Goal: Task Accomplishment & Management: Manage account settings

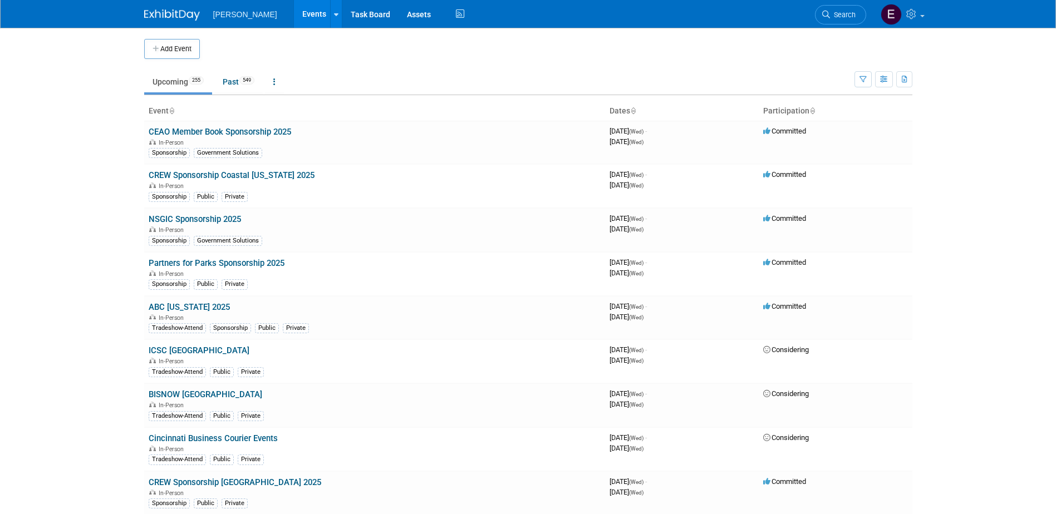
drag, startPoint x: 0, startPoint y: 0, endPoint x: 848, endPoint y: 14, distance: 847.7
click at [848, 14] on span "Search" at bounding box center [843, 15] width 26 height 8
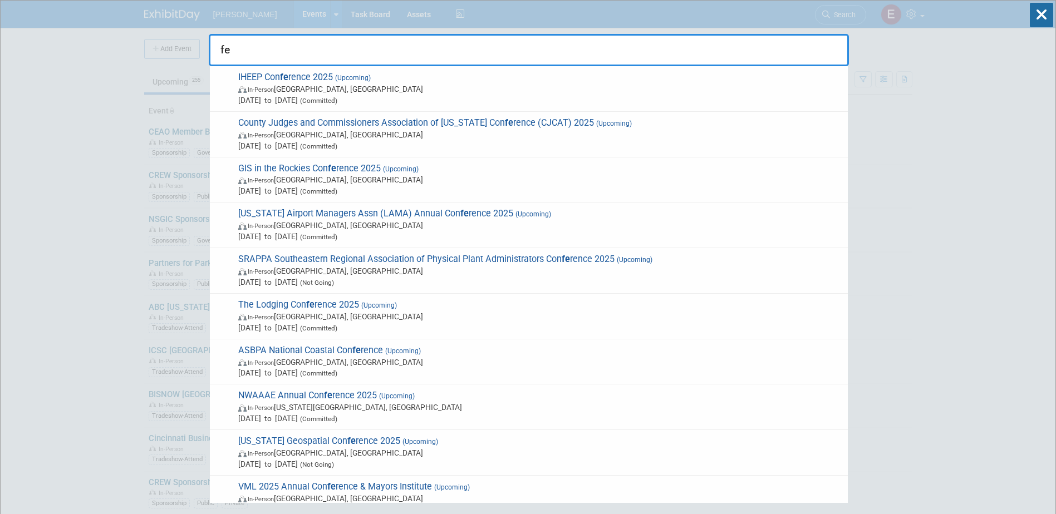
type input "f"
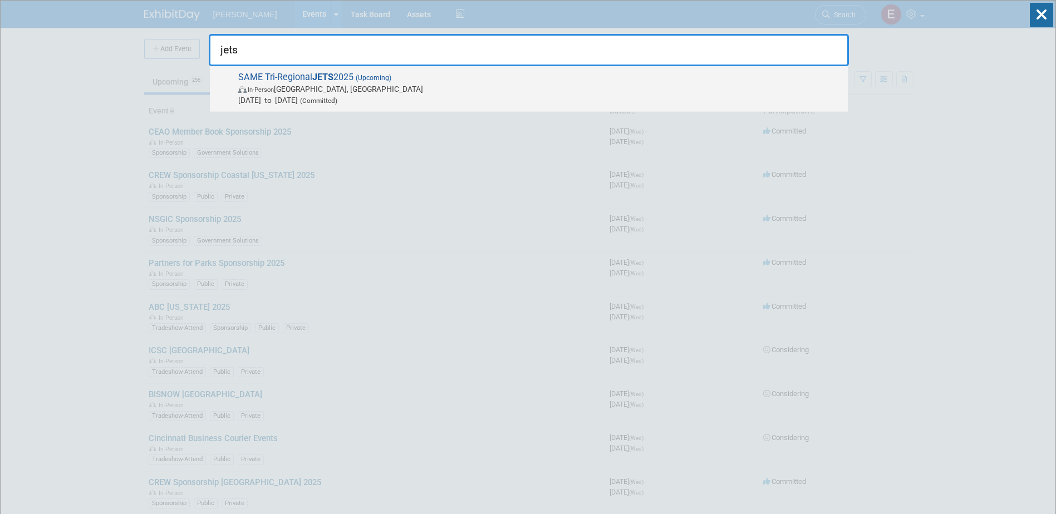
type input "jets"
click at [337, 99] on span "(Committed)" at bounding box center [318, 101] width 40 height 8
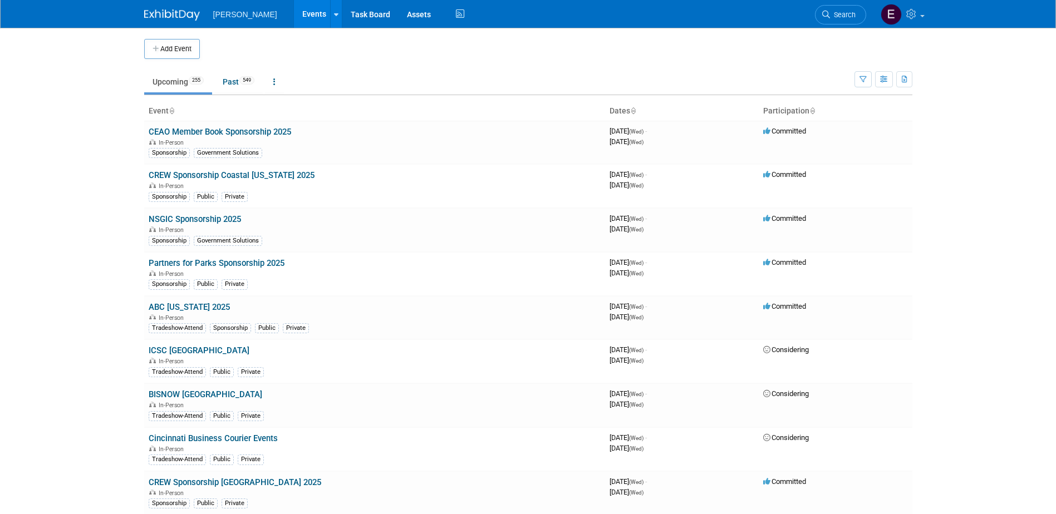
click at [845, 9] on link "Search" at bounding box center [840, 14] width 51 height 19
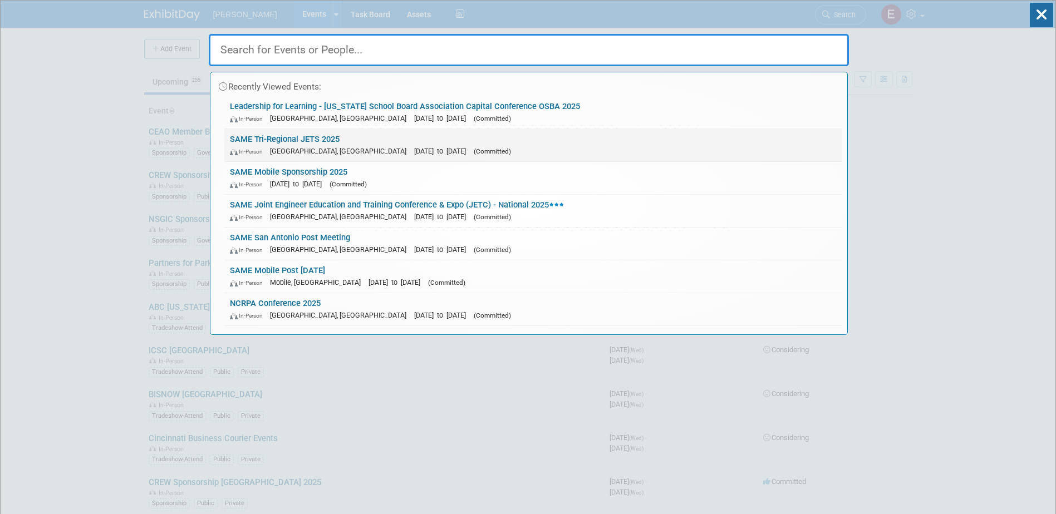
click at [299, 143] on link "SAME Tri-Regional JETS 2025 In-Person Jacksonville, FL Oct 21, 2025 to Oct 23, …" at bounding box center [532, 145] width 617 height 32
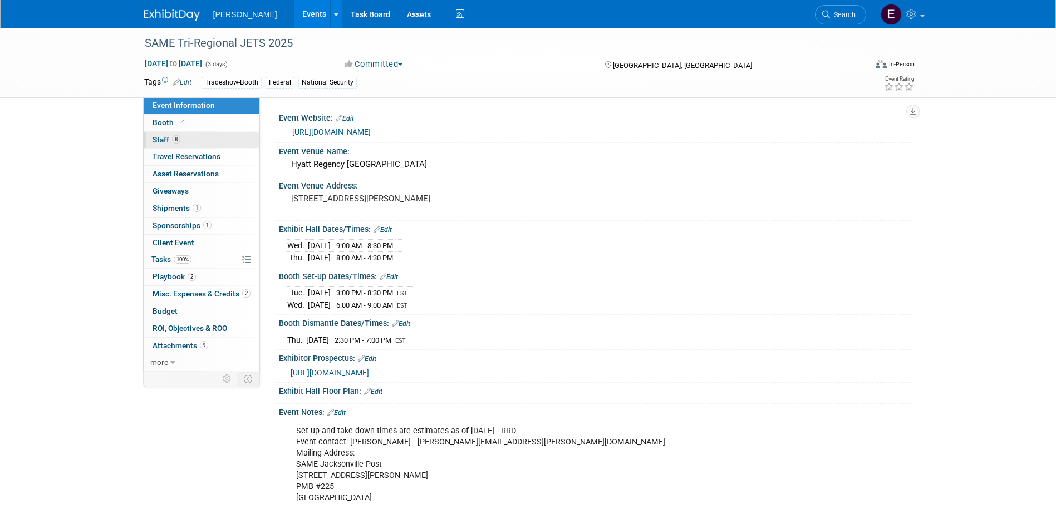
click at [208, 138] on link "8 Staff 8" at bounding box center [202, 140] width 116 height 17
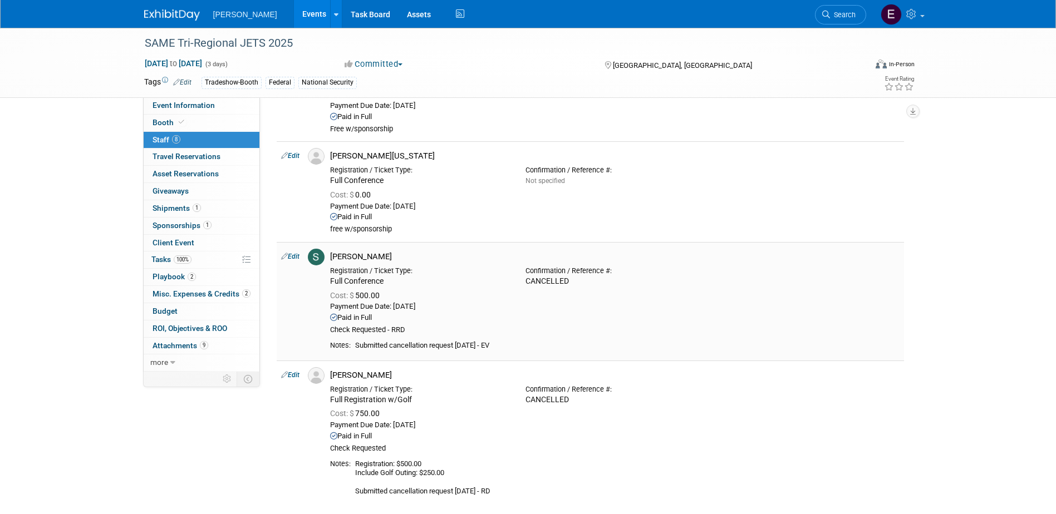
scroll to position [668, 0]
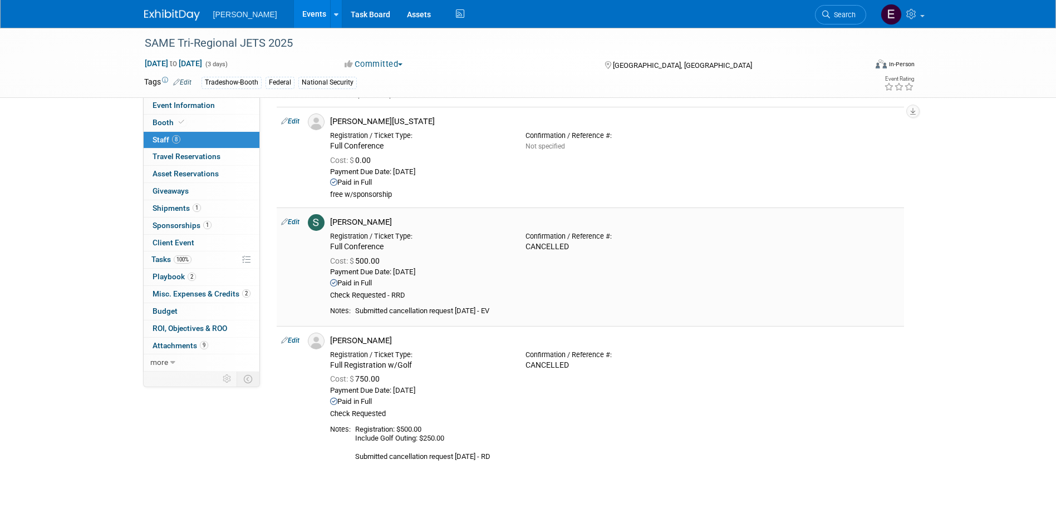
click at [296, 224] on link "Edit" at bounding box center [290, 222] width 18 height 8
select select "86d3521a-ef5b-4dff-bd84-06f43fdc993a"
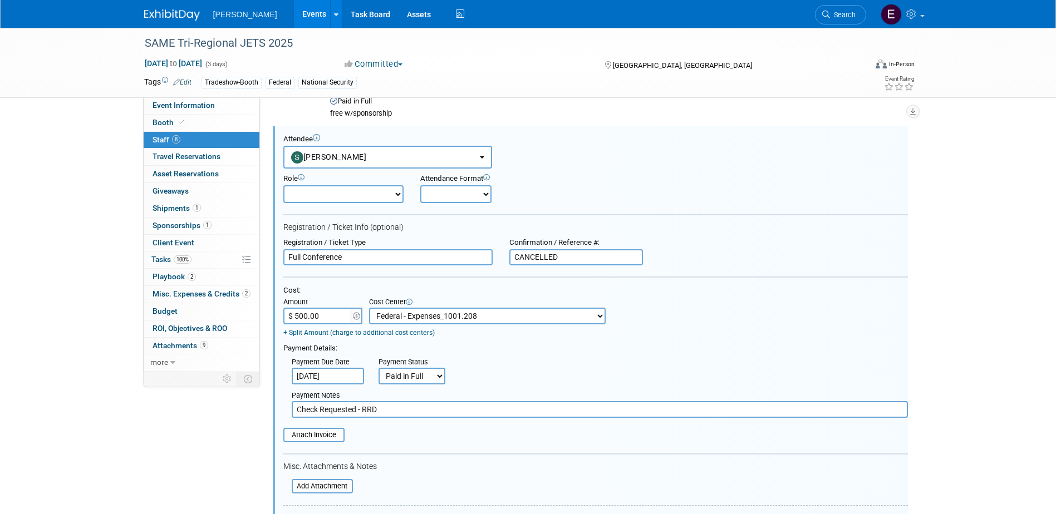
scroll to position [0, 0]
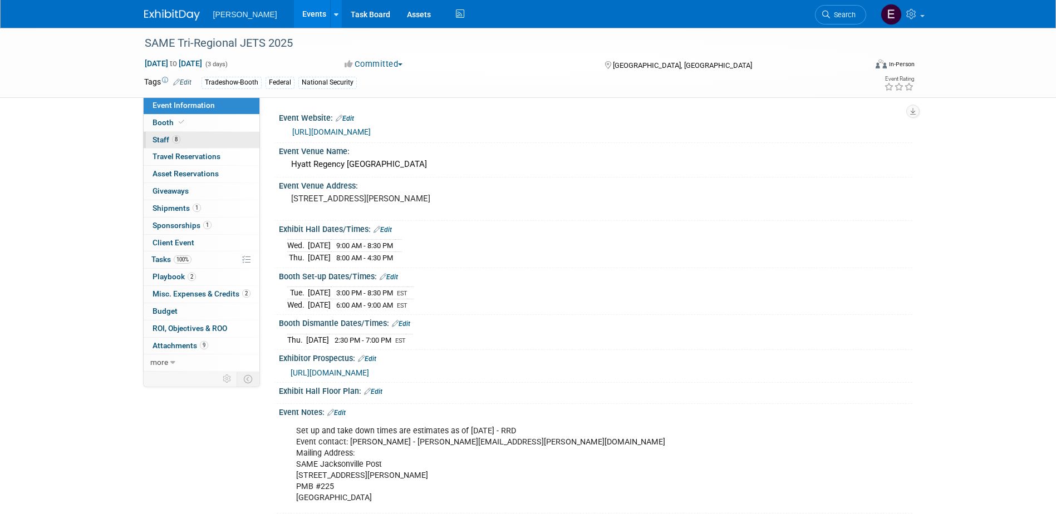
click at [193, 142] on link "8 Staff 8" at bounding box center [202, 140] width 116 height 17
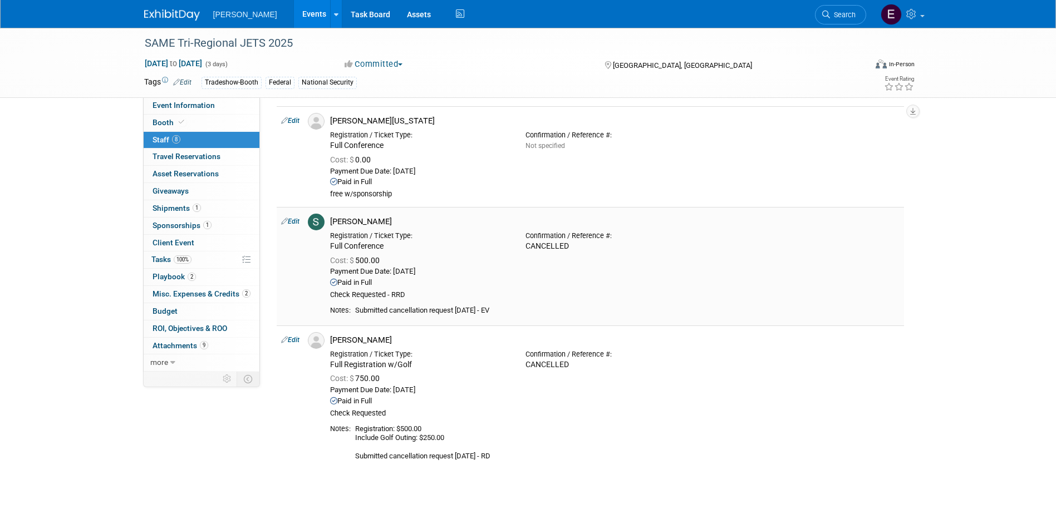
scroll to position [756, 0]
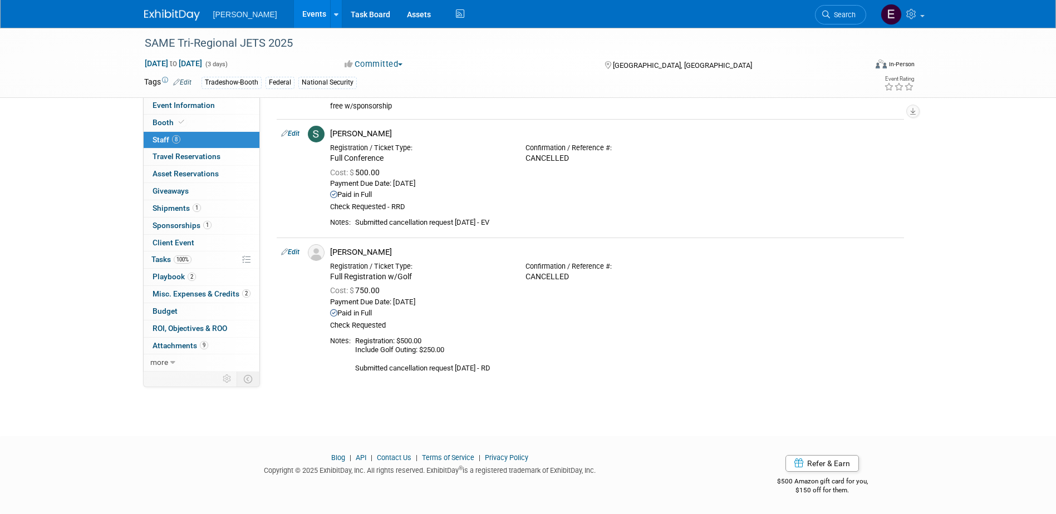
click at [183, 289] on span "Misc. Expenses & Credits 2" at bounding box center [201, 293] width 98 height 9
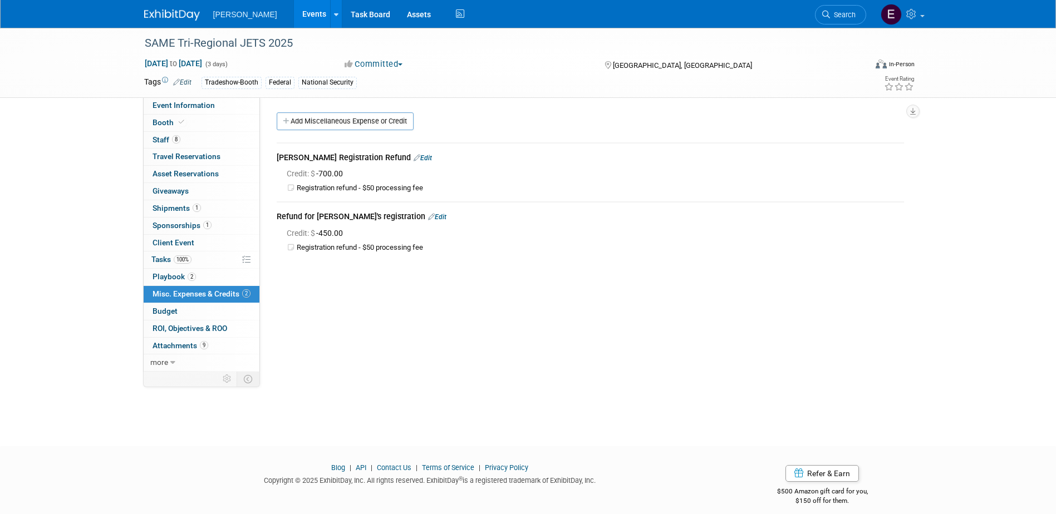
click at [428, 218] on link "Edit" at bounding box center [437, 217] width 18 height 8
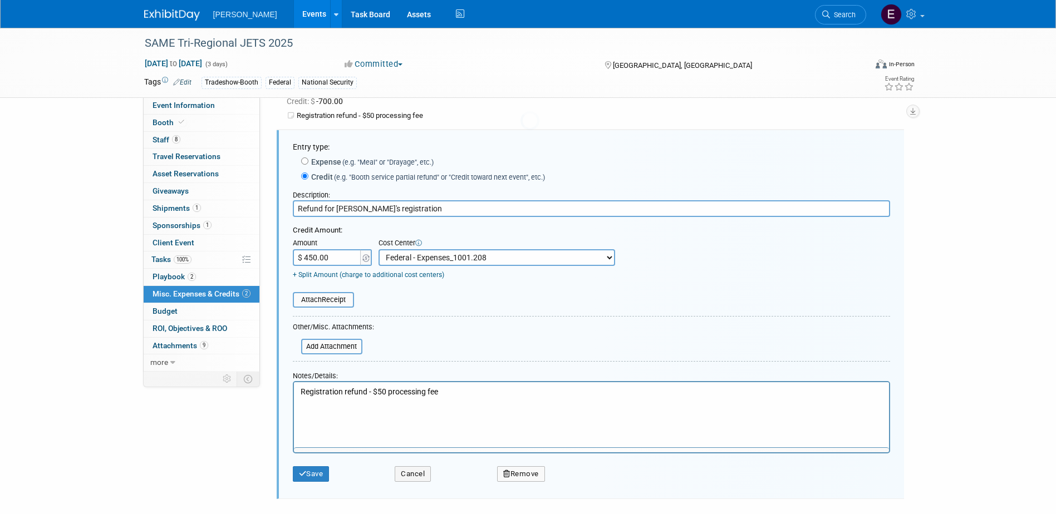
scroll to position [76, 0]
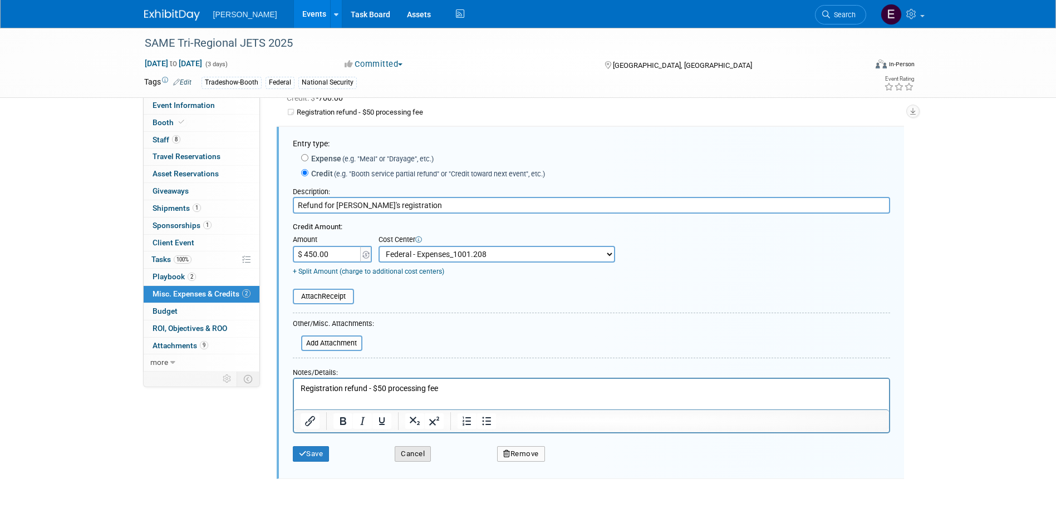
click at [408, 460] on button "Cancel" at bounding box center [413, 454] width 36 height 16
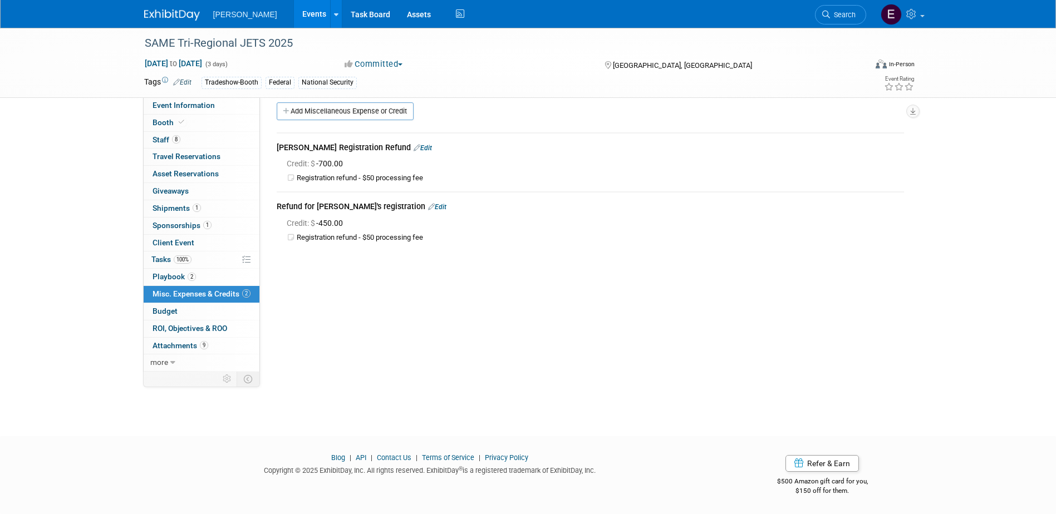
click at [413, 149] on icon at bounding box center [416, 147] width 7 height 7
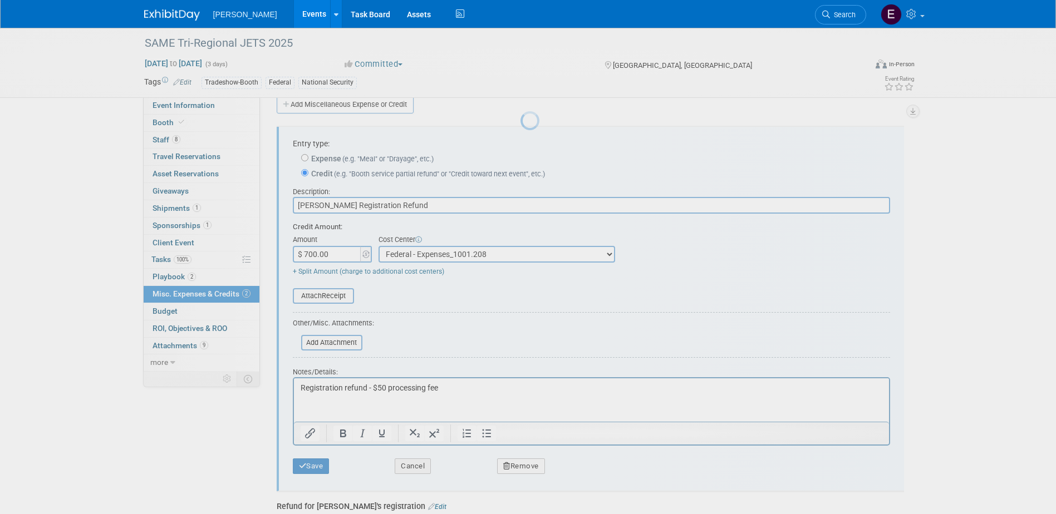
scroll to position [0, 0]
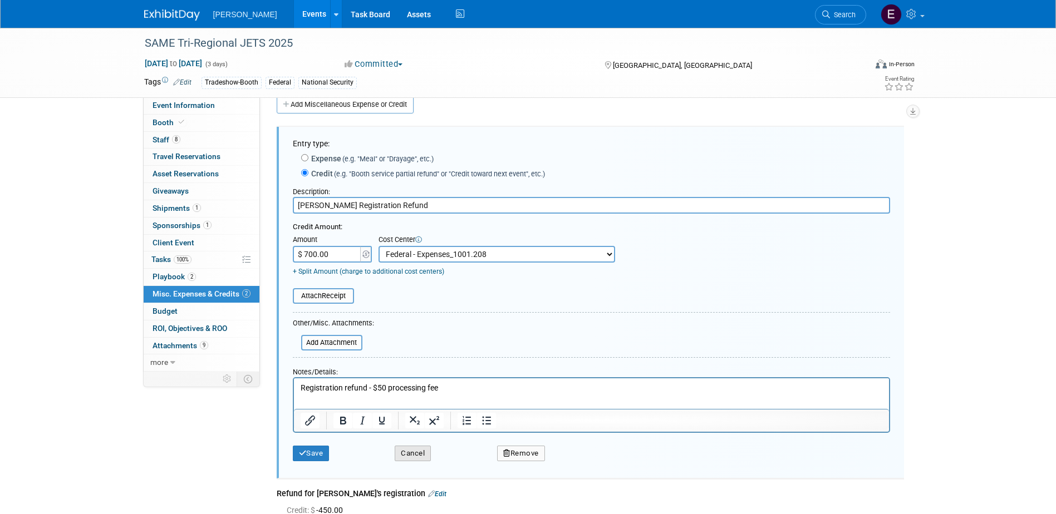
click at [416, 454] on button "Cancel" at bounding box center [413, 454] width 36 height 16
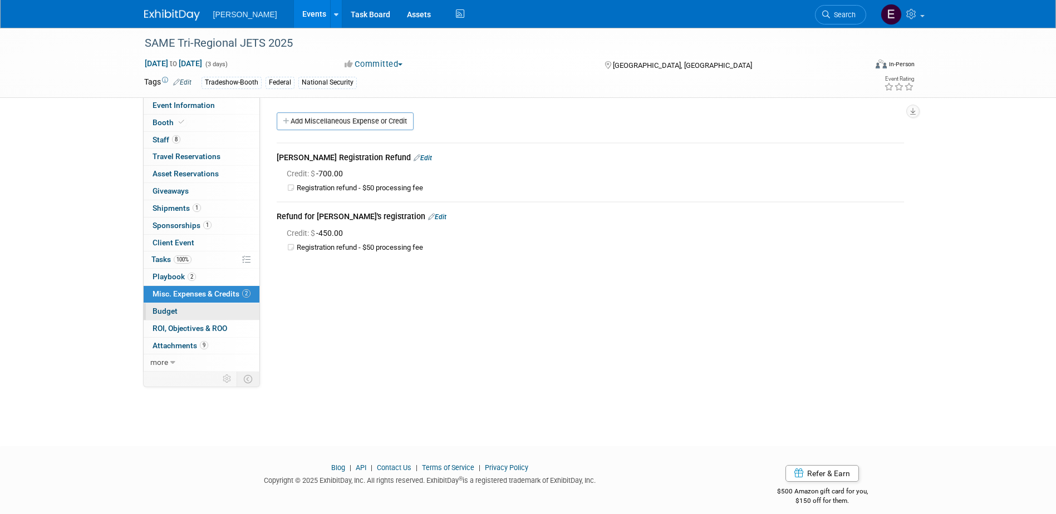
click at [202, 310] on link "Budget" at bounding box center [202, 311] width 116 height 17
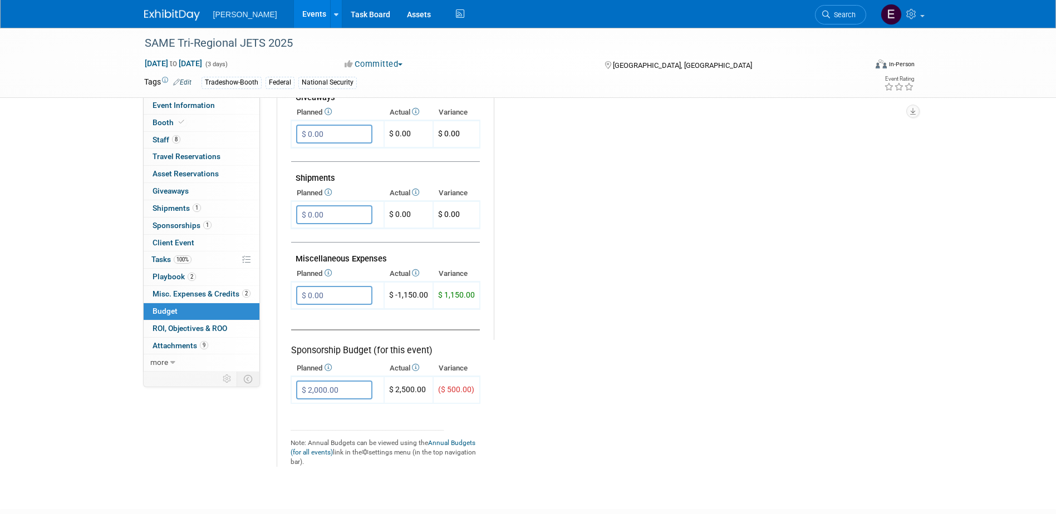
scroll to position [557, 0]
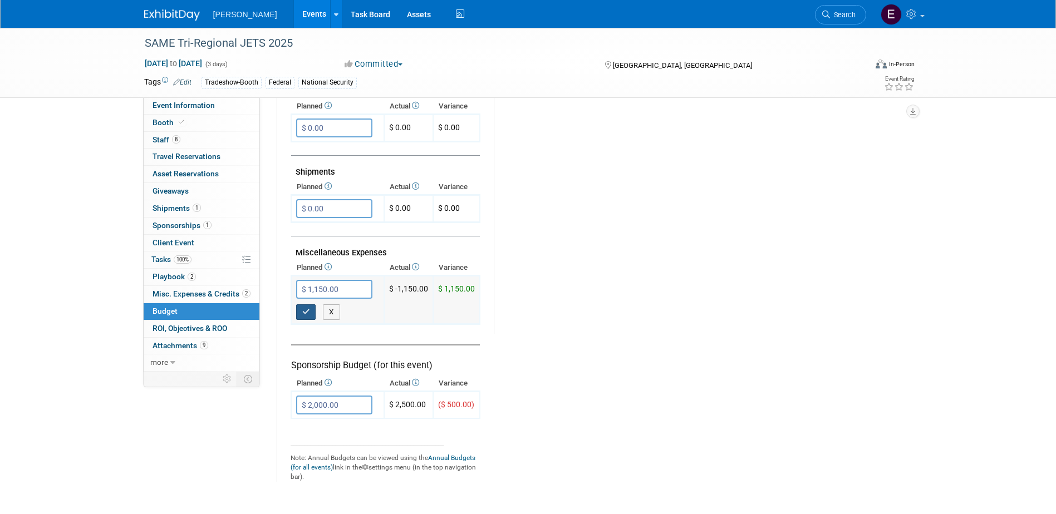
click at [304, 310] on icon "button" at bounding box center [306, 311] width 8 height 7
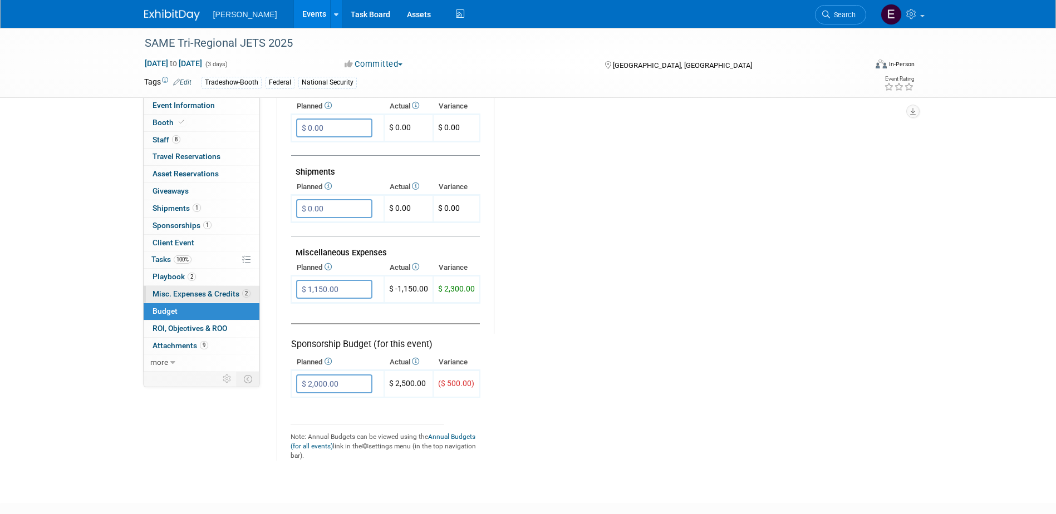
type input "$"
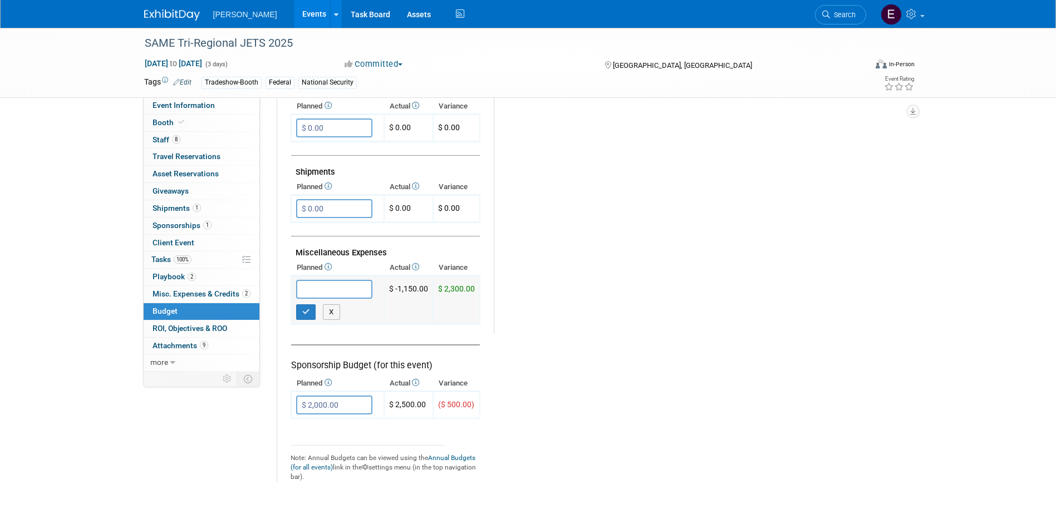
click at [294, 313] on td "X" at bounding box center [337, 300] width 93 height 48
click at [307, 311] on icon "button" at bounding box center [306, 311] width 8 height 7
type input "$ 0.00"
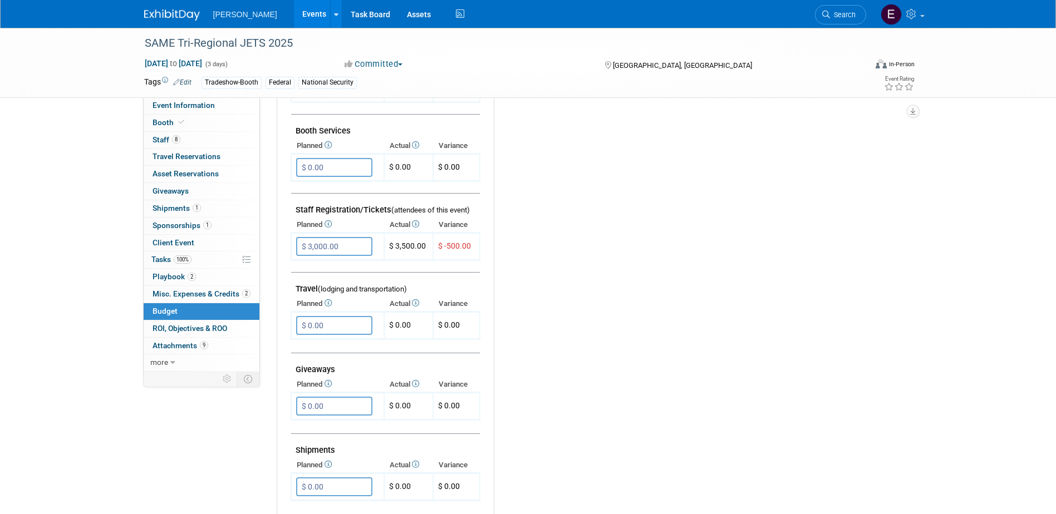
scroll to position [0, 0]
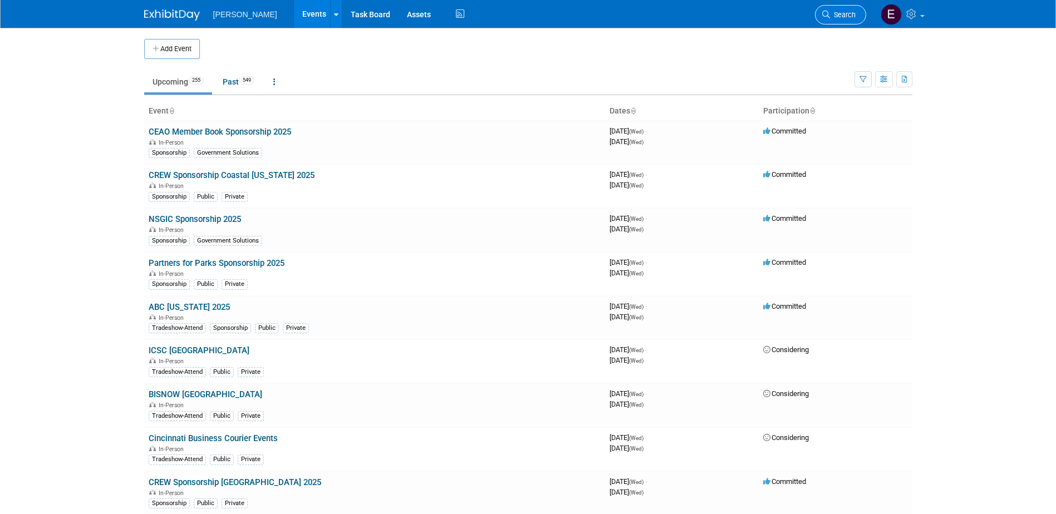
click at [851, 17] on span "Search" at bounding box center [843, 15] width 26 height 8
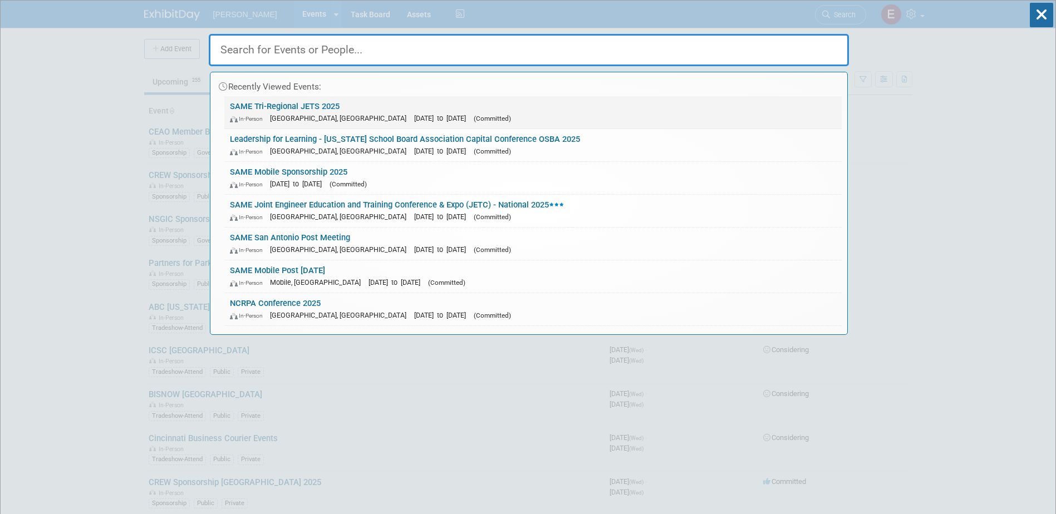
click at [297, 105] on link "SAME Tri-Regional JETS 2025 In-Person Jacksonville, FL Oct 21, 2025 to Oct 23, …" at bounding box center [532, 112] width 617 height 32
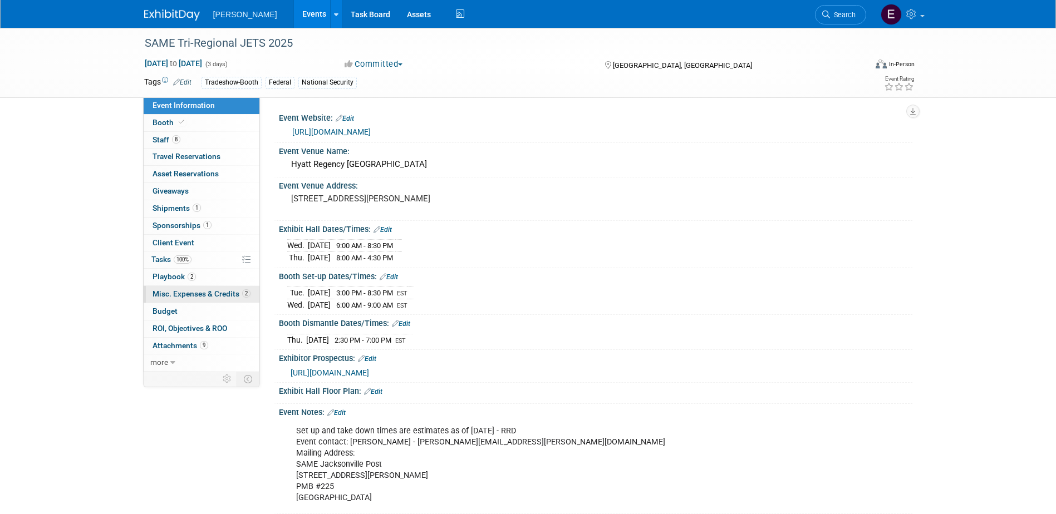
click at [201, 293] on span "Misc. Expenses & Credits 2" at bounding box center [201, 293] width 98 height 9
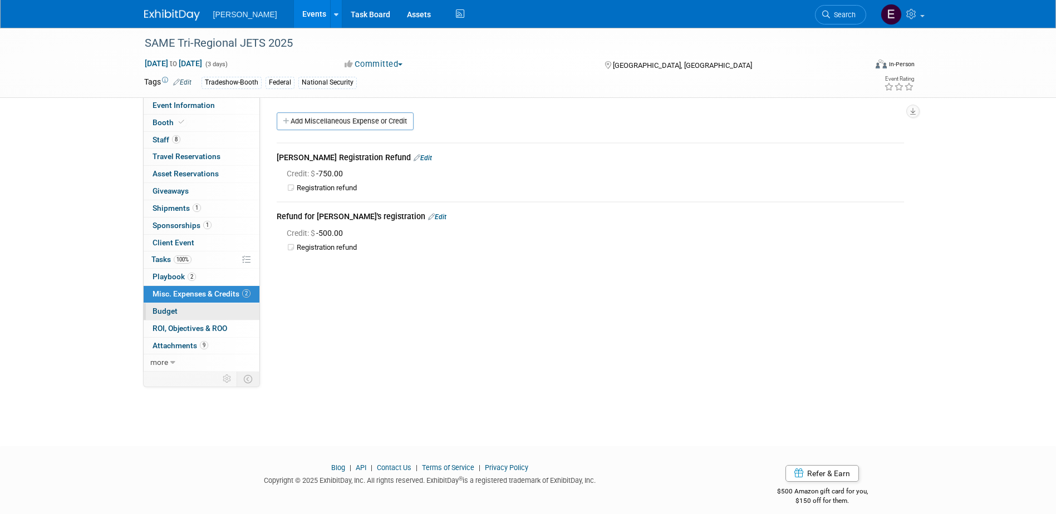
click at [188, 313] on link "Budget" at bounding box center [202, 311] width 116 height 17
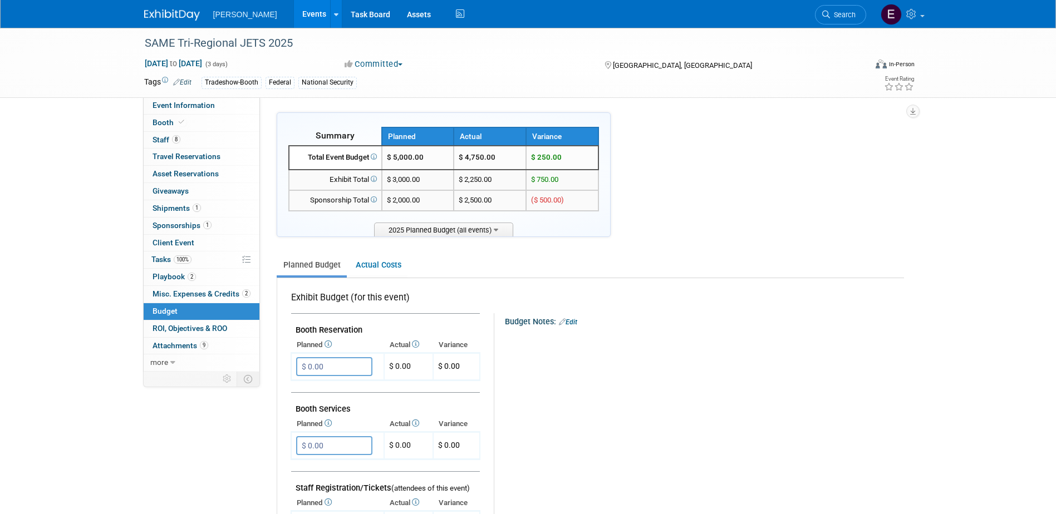
click at [294, 14] on link "Events" at bounding box center [314, 14] width 41 height 28
